Goal: Find specific page/section: Find specific page/section

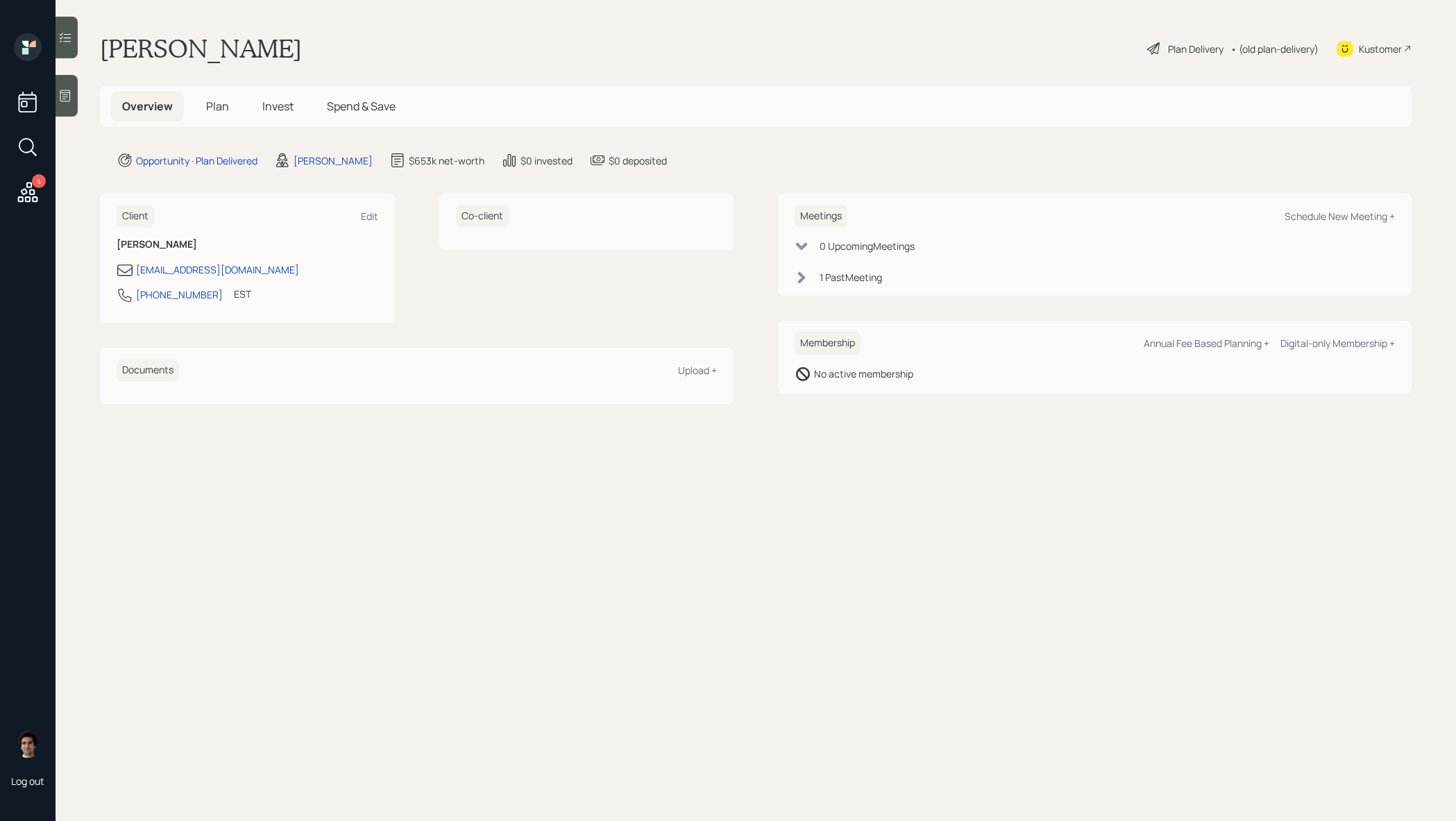
click at [231, 118] on h5 "Plan" at bounding box center [217, 106] width 45 height 30
